Goal: Information Seeking & Learning: Learn about a topic

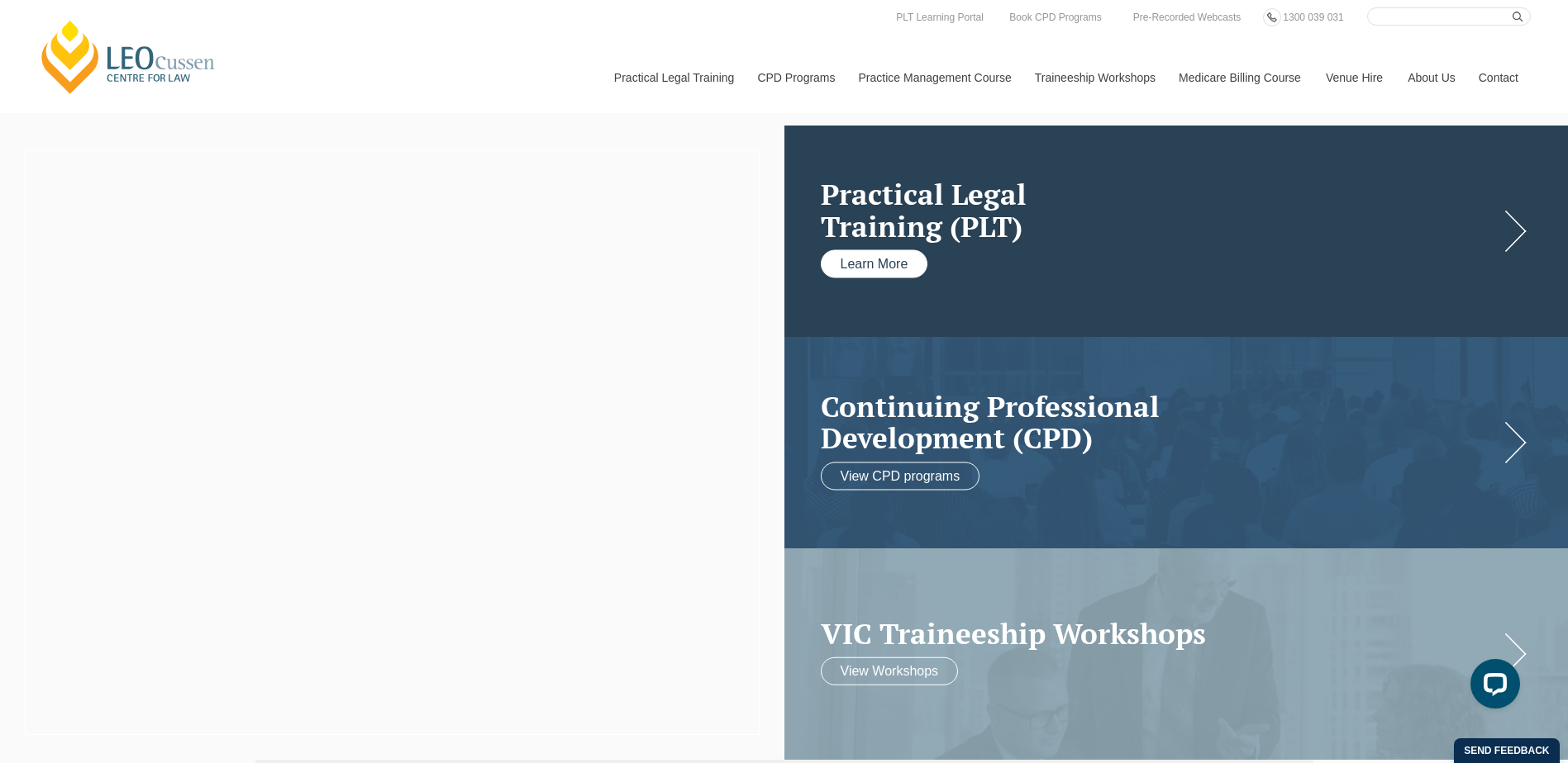
click at [892, 264] on link "Learn More" at bounding box center [874, 264] width 108 height 28
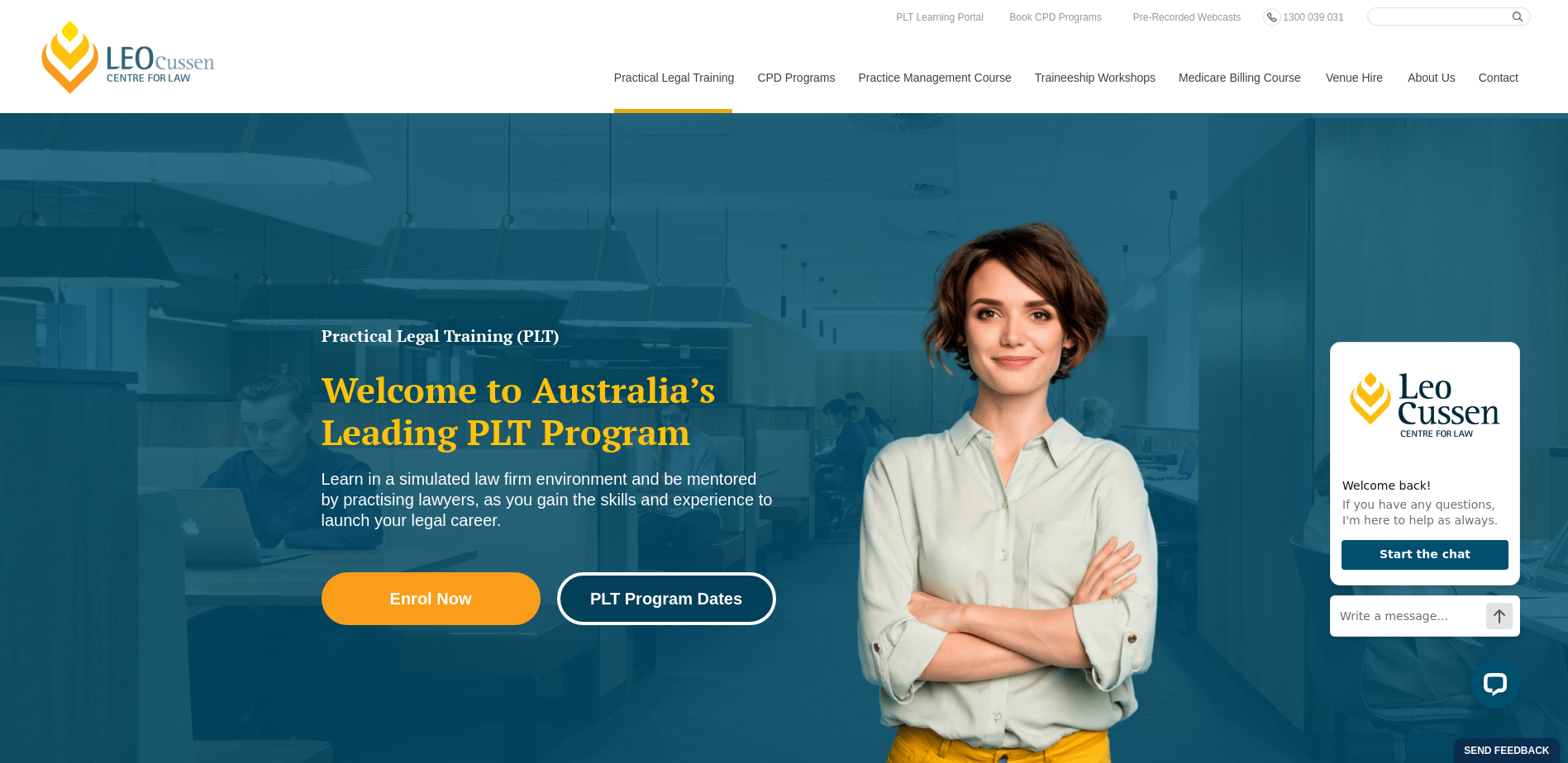
click at [648, 594] on span "PLT Program Dates" at bounding box center [666, 599] width 152 height 17
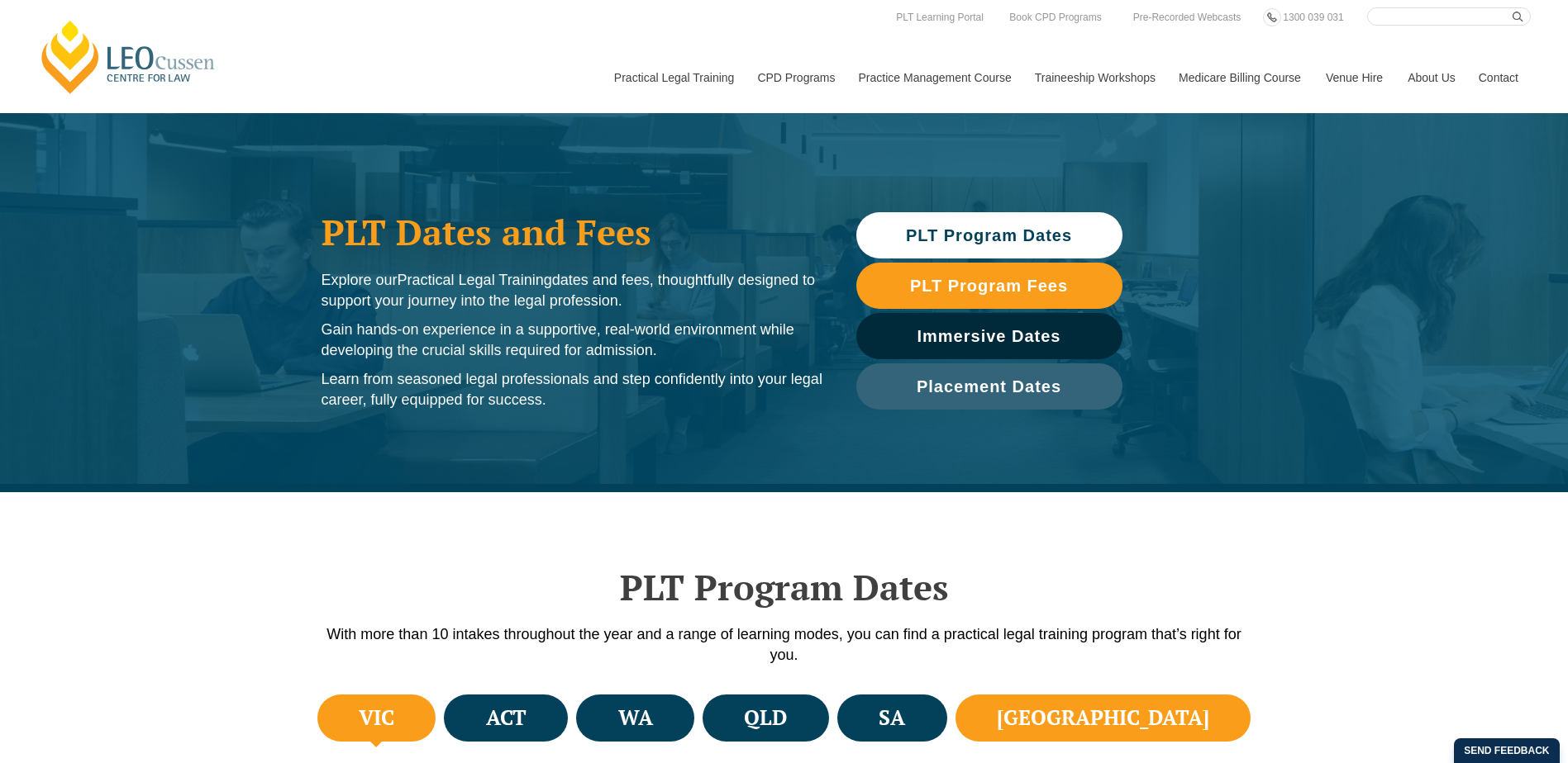
click at [1157, 720] on h4 "NSW" at bounding box center [1102, 719] width 213 height 28
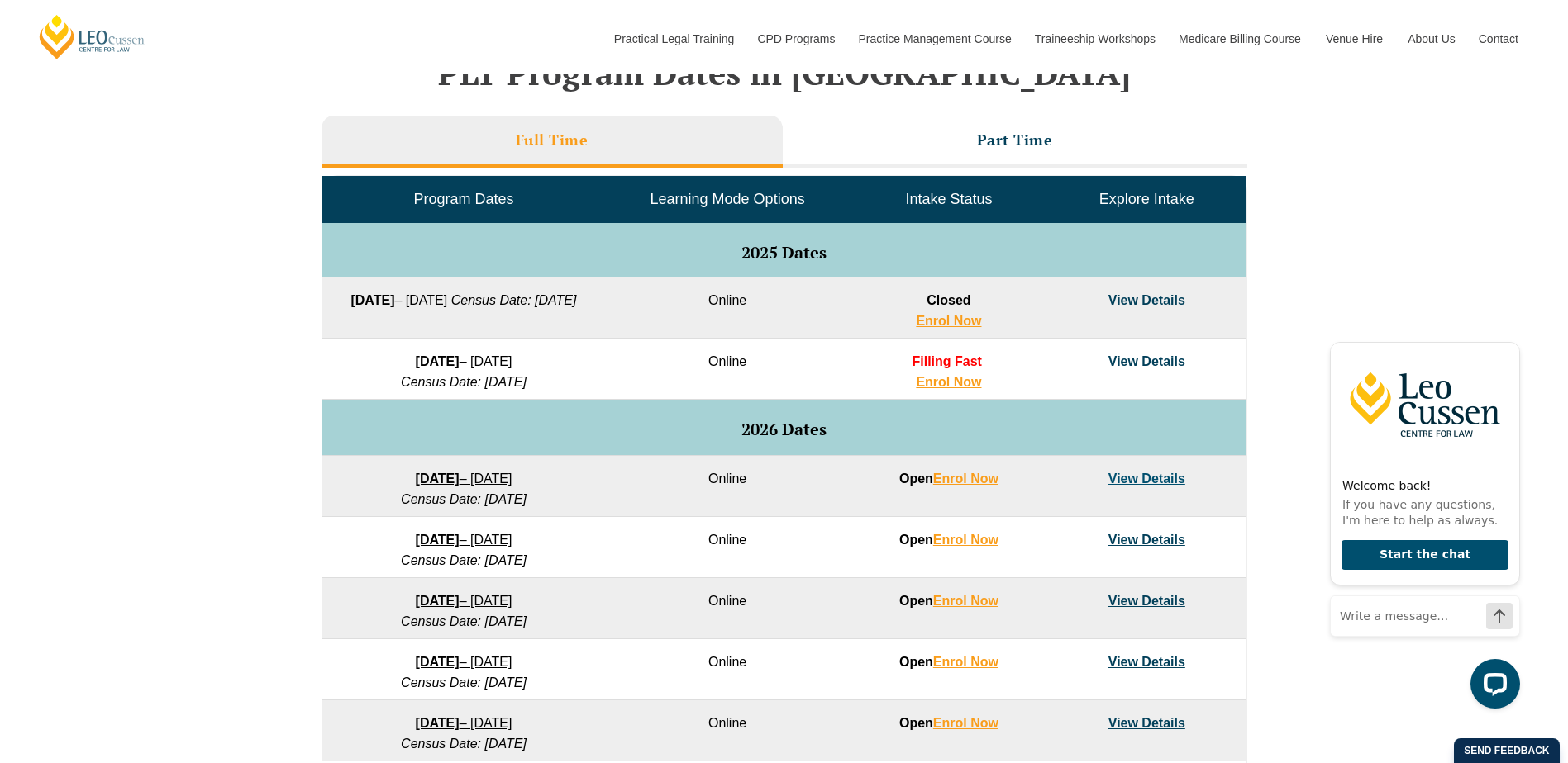
scroll to position [743, 0]
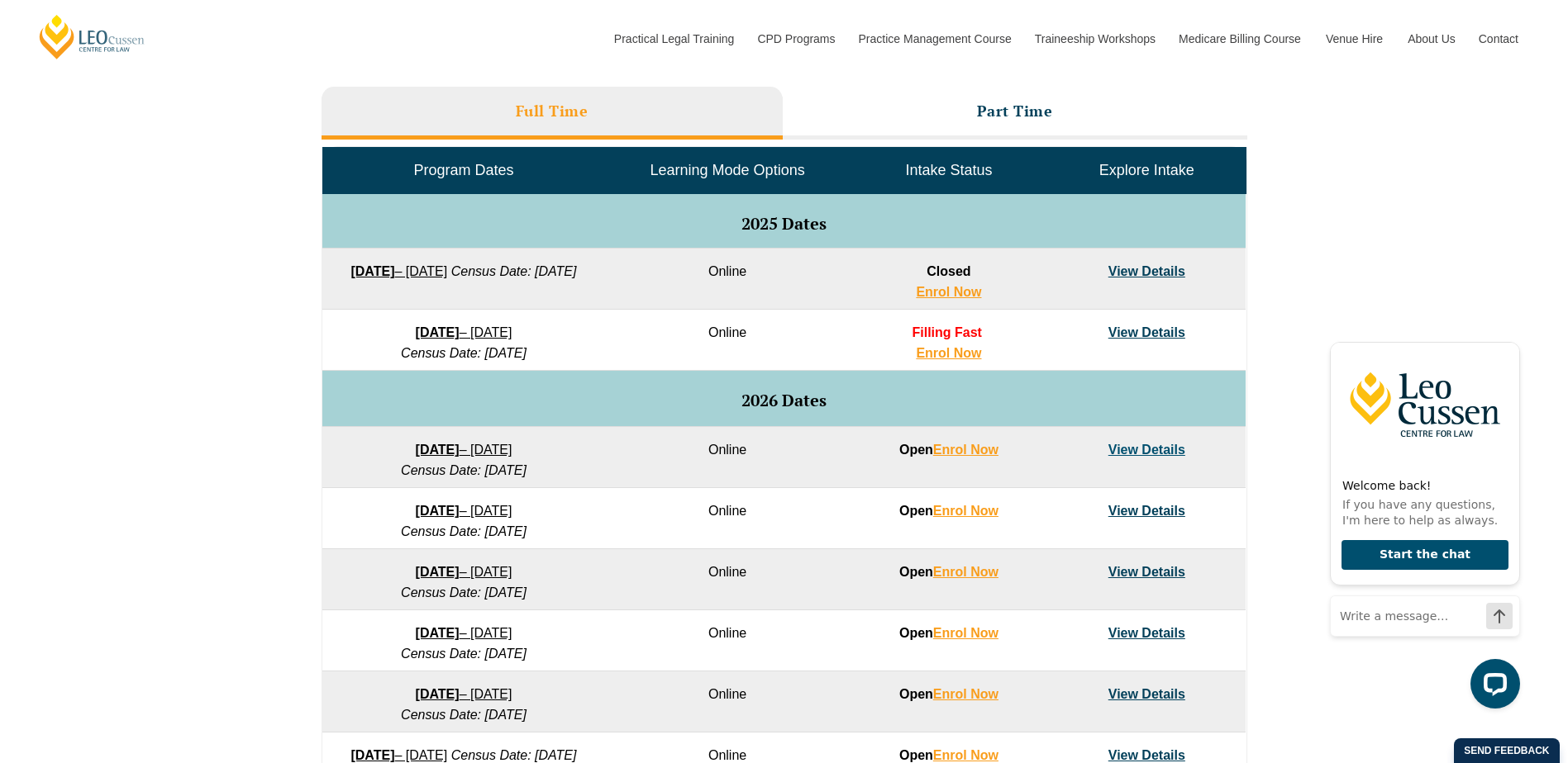
click at [1176, 449] on link "View Details" at bounding box center [1147, 450] width 77 height 14
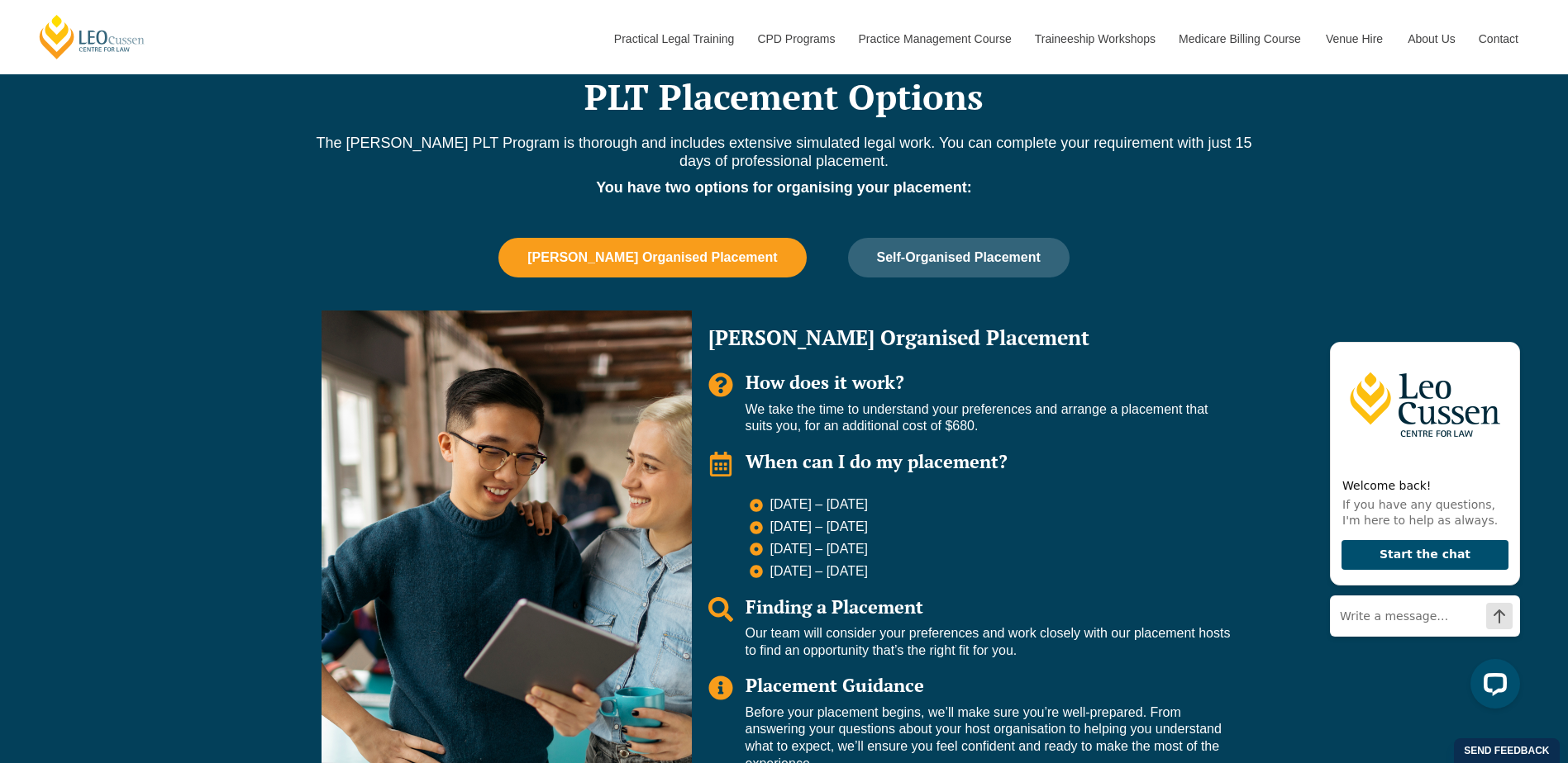
scroll to position [991, 0]
